Goal: Navigation & Orientation: Find specific page/section

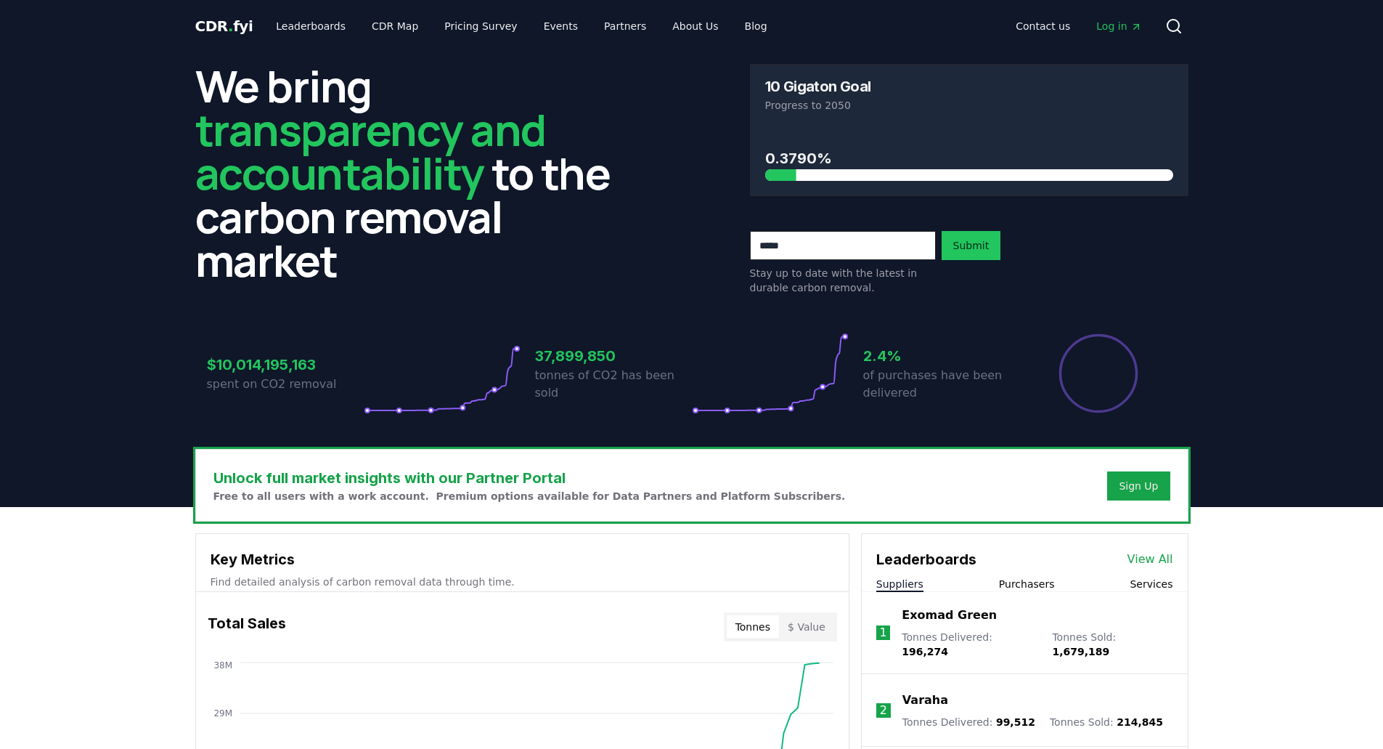
click at [1107, 24] on span "Log in" at bounding box center [1118, 26] width 45 height 15
click at [375, 28] on link "CDR Map" at bounding box center [395, 26] width 70 height 26
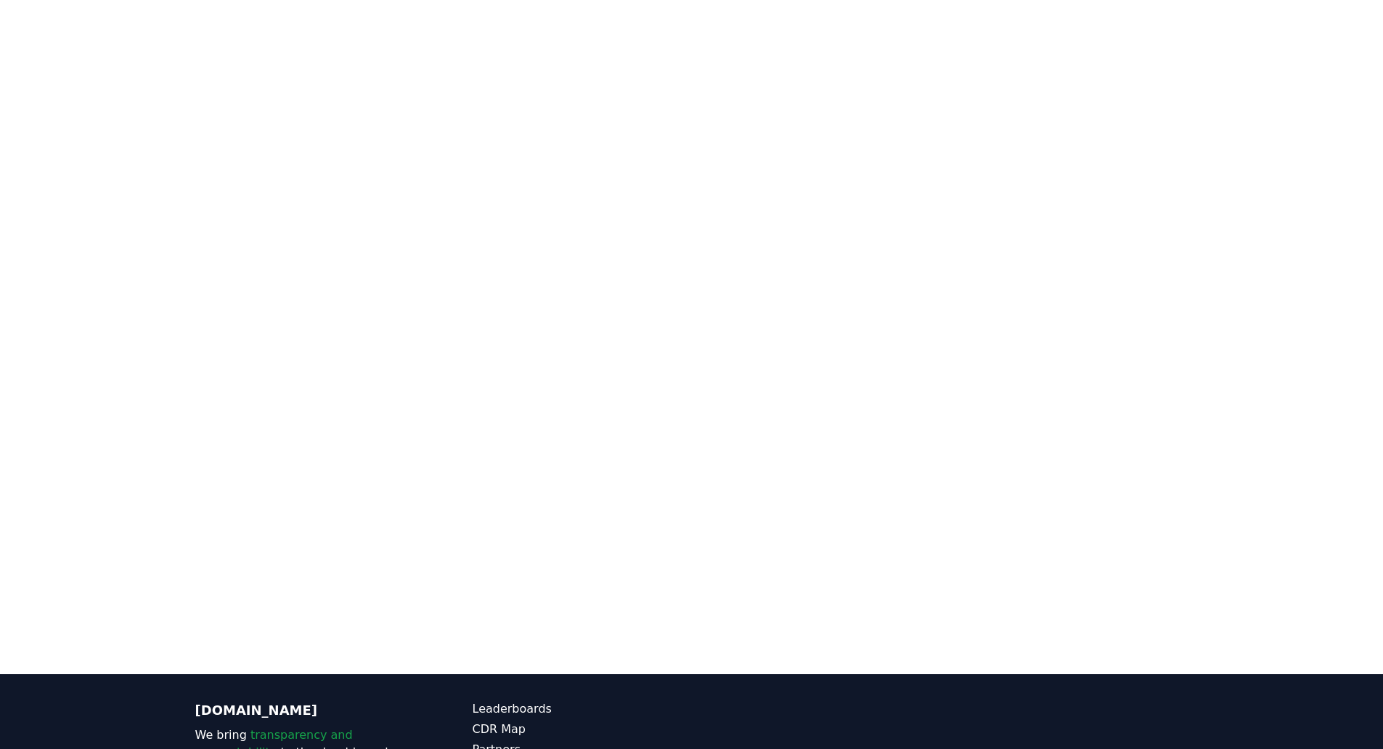
scroll to position [302, 0]
